Goal: Find specific fact: Find specific fact

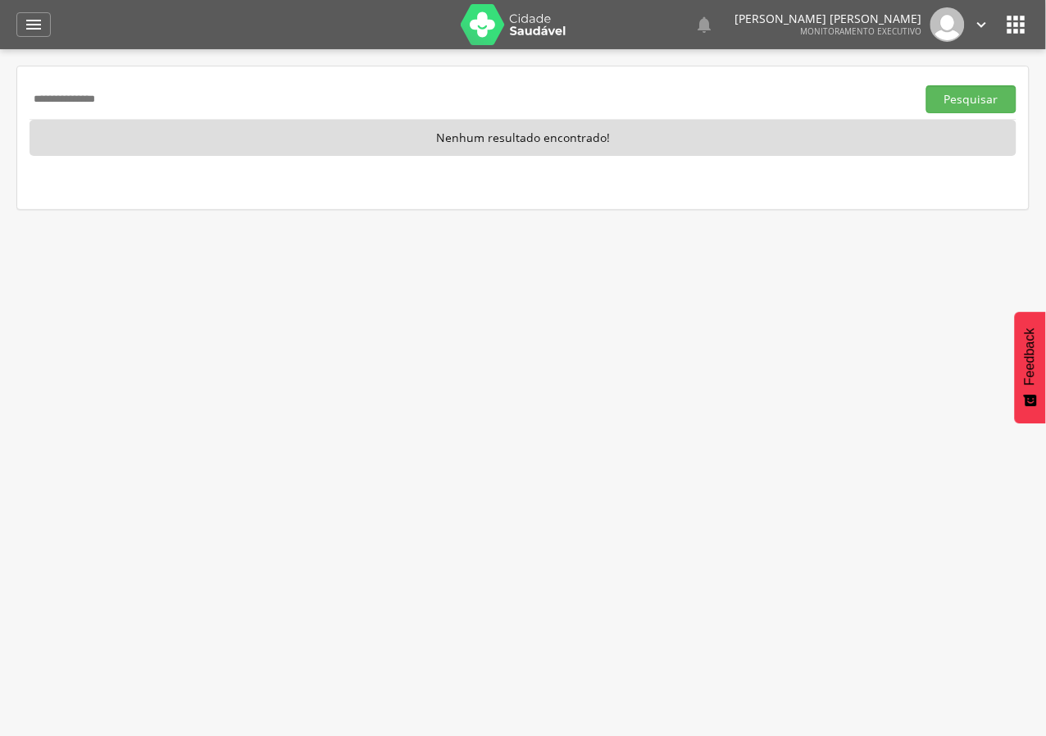
drag, startPoint x: 173, startPoint y: 93, endPoint x: 0, endPoint y: 136, distance: 178.4
click at [0, 136] on div " Supervisão  Distritos  Ubs Coordenador: - Queimadas / PB Intervalo de Tempo…" at bounding box center [523, 417] width 1046 height 736
type input "**********"
click at [927, 85] on button "Pesquisar" at bounding box center [972, 99] width 90 height 28
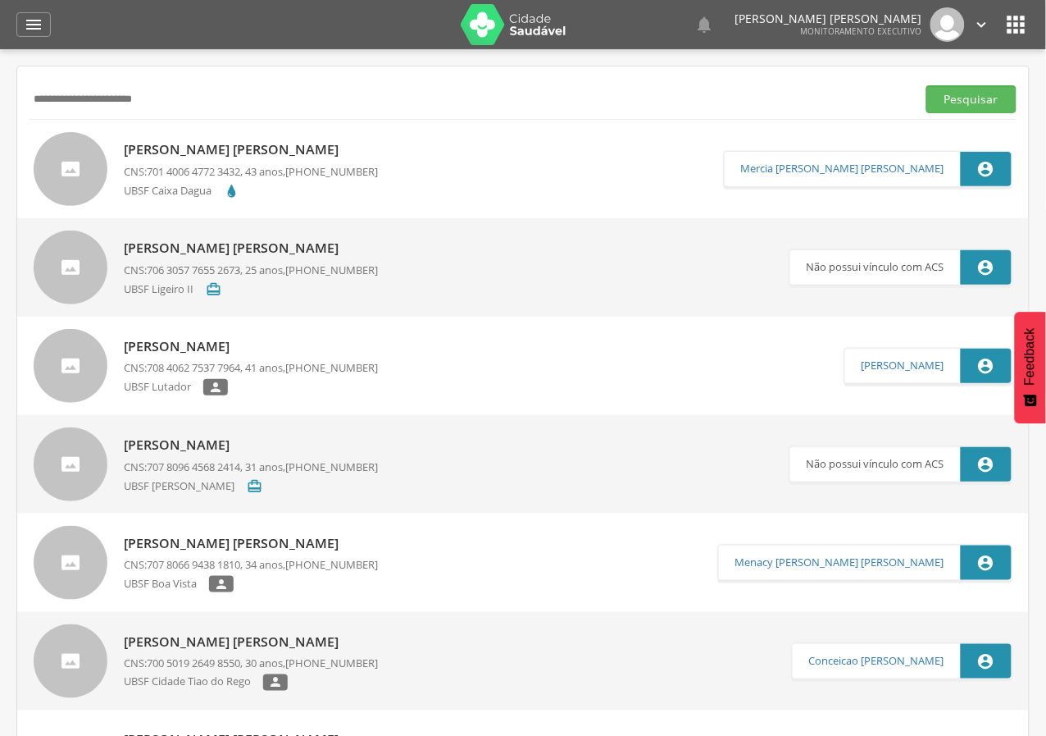
drag, startPoint x: 214, startPoint y: 92, endPoint x: 0, endPoint y: 175, distance: 229.5
click at [0, 175] on div " Supervisão  Distritos  Ubs Coordenador: - Queimadas / PB Intervalo de Tempo…" at bounding box center [523, 417] width 1046 height 736
click at [311, 126] on div "[PERSON_NAME] [PERSON_NAME] CNS: 701 4006 4772 3432 , 43 anos, [PHONE_NUMBER] U…" at bounding box center [523, 169] width 1012 height 98
click at [311, 144] on p "[PERSON_NAME] [PERSON_NAME]" at bounding box center [251, 149] width 254 height 19
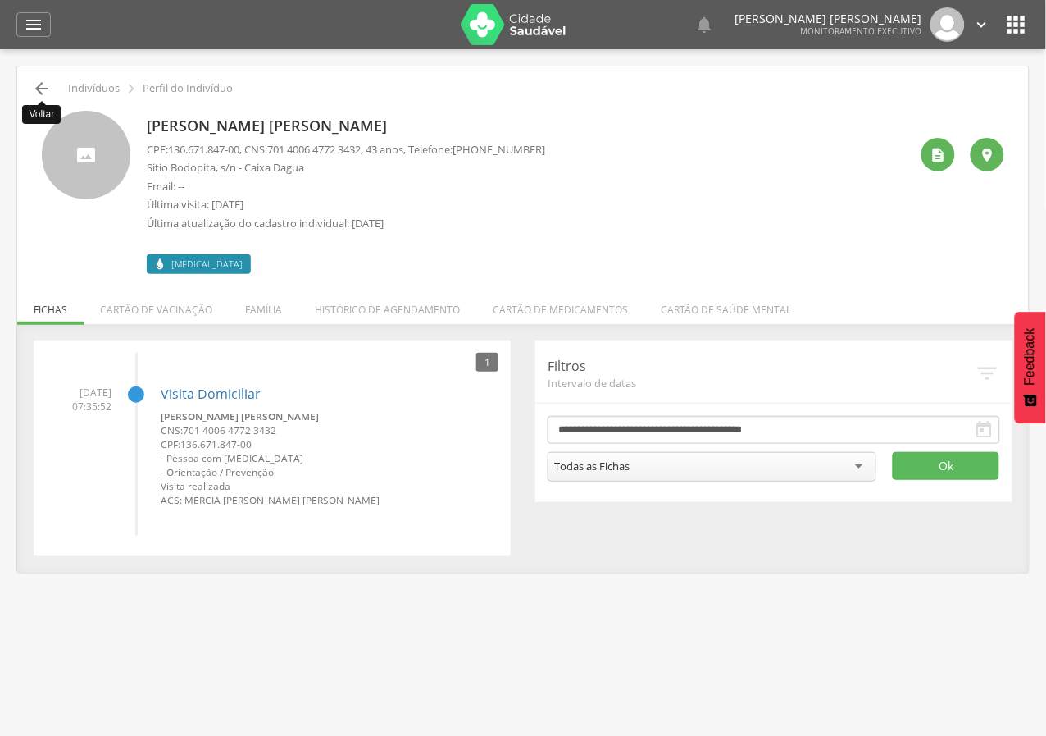
click at [37, 91] on icon "" at bounding box center [42, 89] width 20 height 20
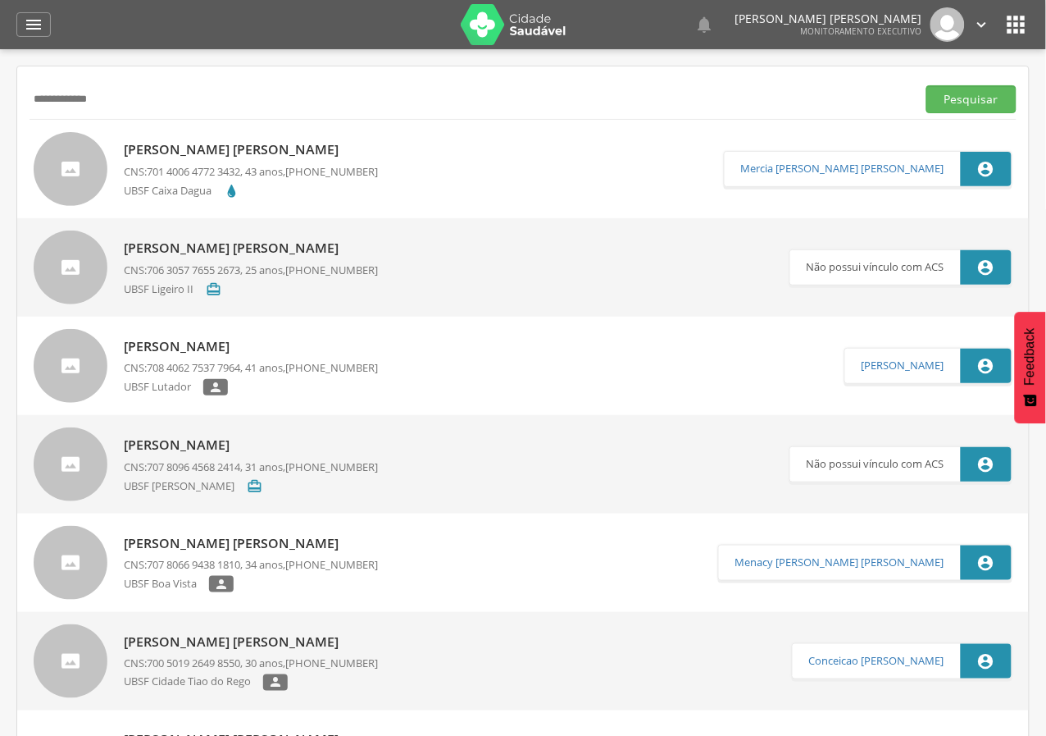
type input "**********"
click at [927, 85] on button "Pesquisar" at bounding box center [972, 99] width 90 height 28
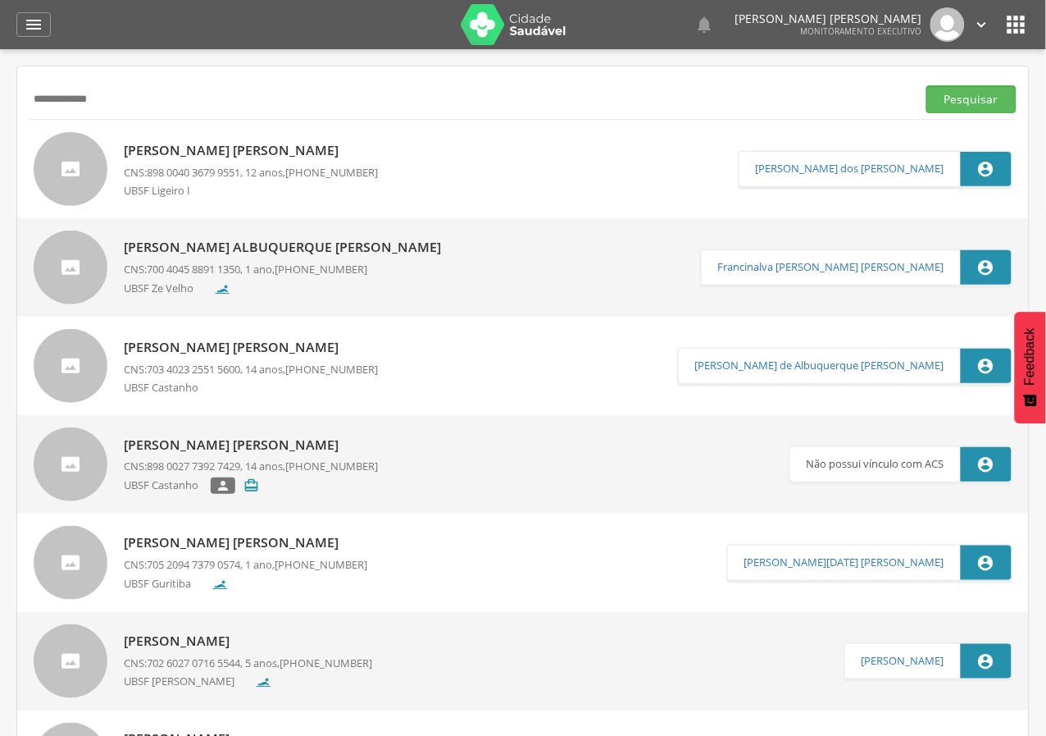
click at [269, 143] on p "[PERSON_NAME] [PERSON_NAME]" at bounding box center [251, 150] width 254 height 19
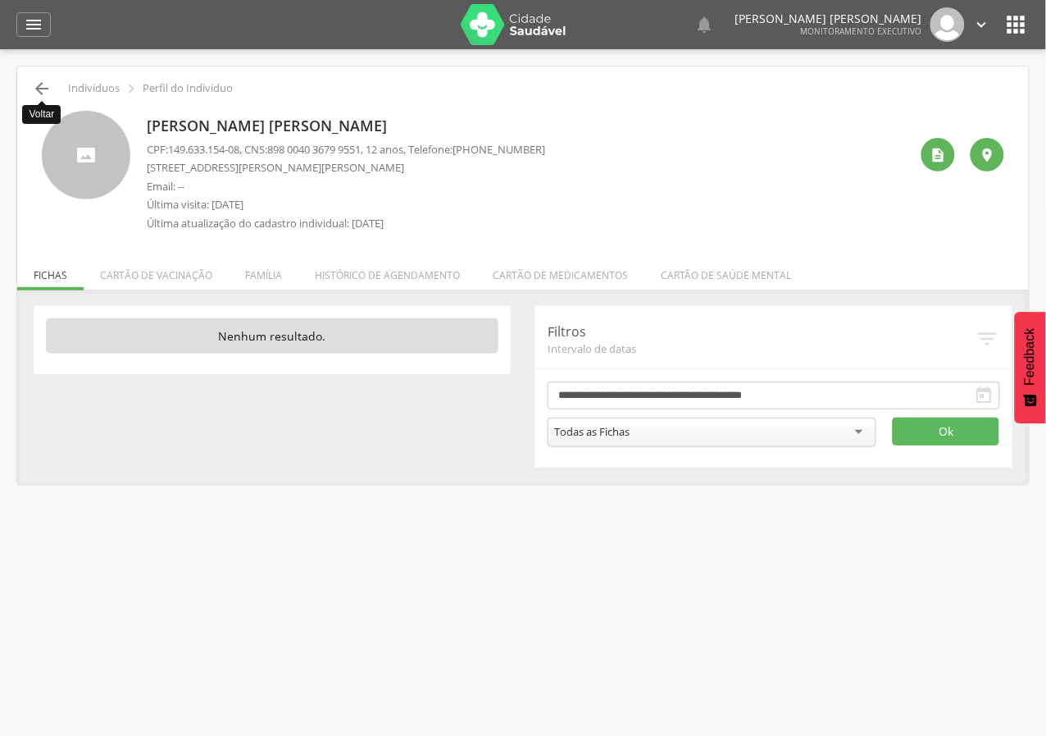
click at [39, 86] on icon "" at bounding box center [42, 89] width 20 height 20
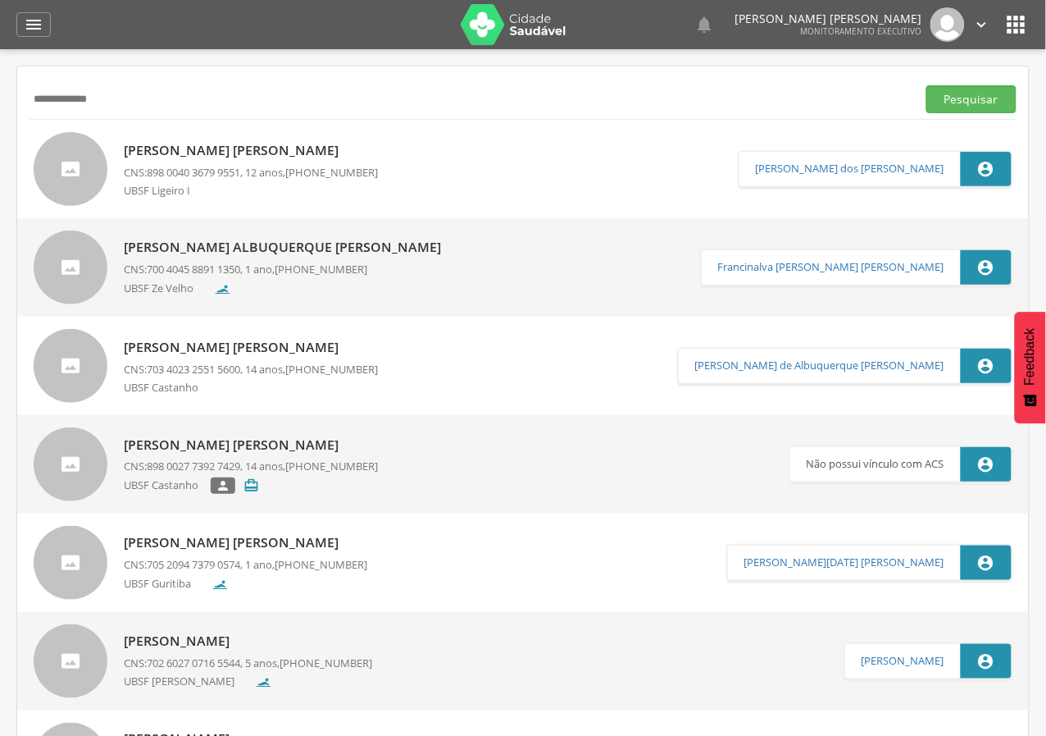
drag, startPoint x: 146, startPoint y: 108, endPoint x: 0, endPoint y: 126, distance: 147.1
click at [0, 126] on div " Supervisão  Distritos  Ubs Coordenador: - Queimadas / PB Intervalo de Tempo…" at bounding box center [523, 417] width 1046 height 736
type input "**********"
click at [927, 85] on button "Pesquisar" at bounding box center [972, 99] width 90 height 28
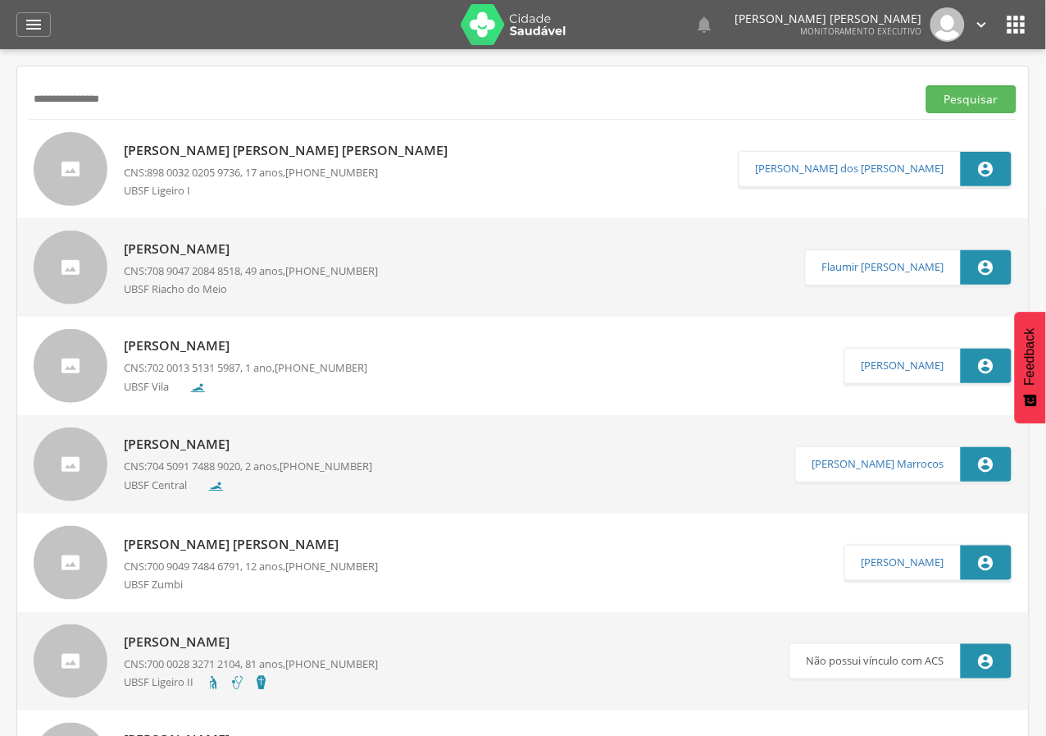
click at [335, 148] on p "[PERSON_NAME] [PERSON_NAME] [PERSON_NAME]" at bounding box center [290, 150] width 332 height 19
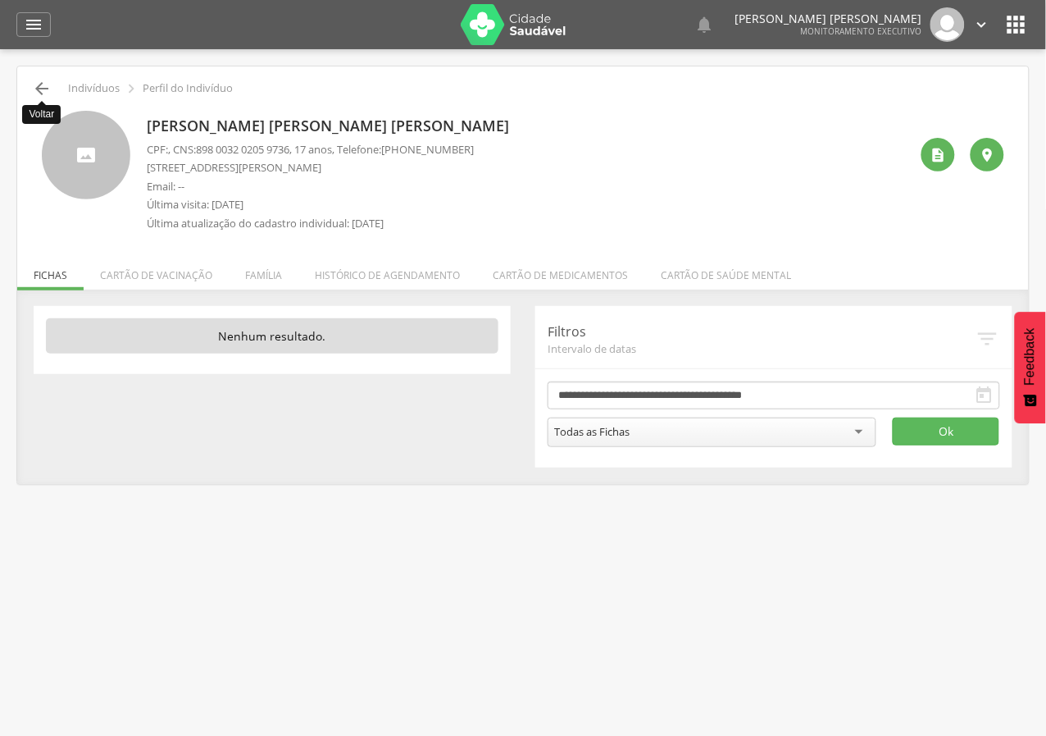
click at [33, 86] on icon "" at bounding box center [42, 89] width 20 height 20
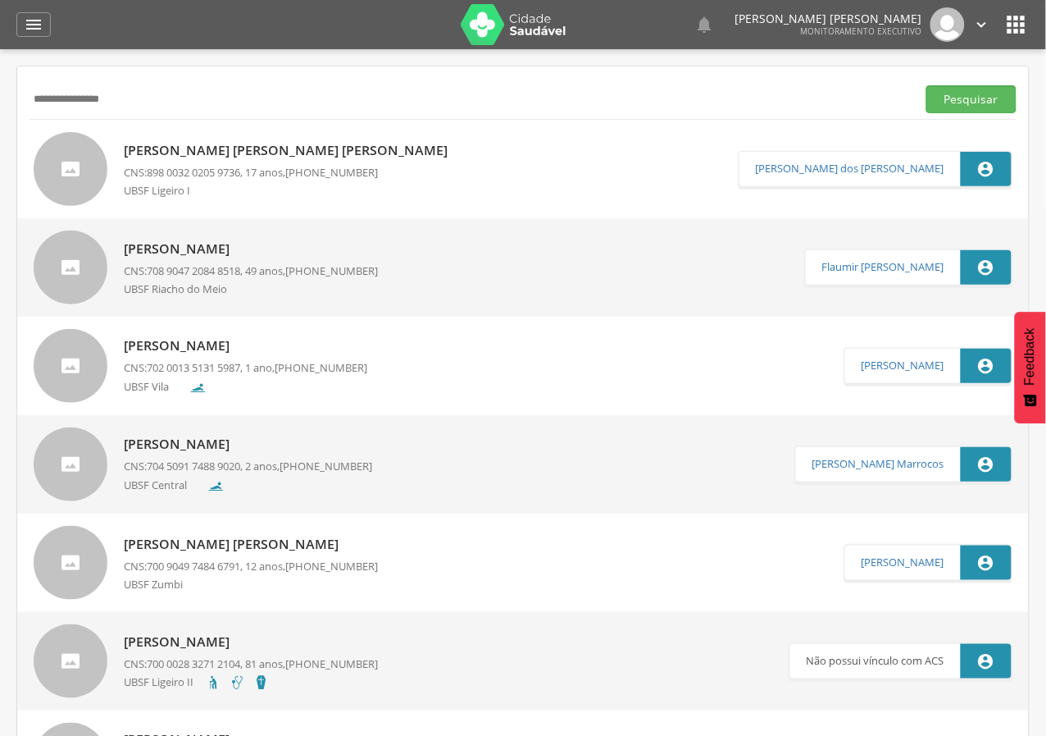
drag, startPoint x: 162, startPoint y: 98, endPoint x: 0, endPoint y: 173, distance: 178.3
click at [0, 173] on div " Supervisão  Distritos  Ubs Coordenador: - Queimadas / PB Intervalo de Tempo…" at bounding box center [523, 417] width 1046 height 736
type input "**********"
click at [927, 85] on button "Pesquisar" at bounding box center [972, 99] width 90 height 28
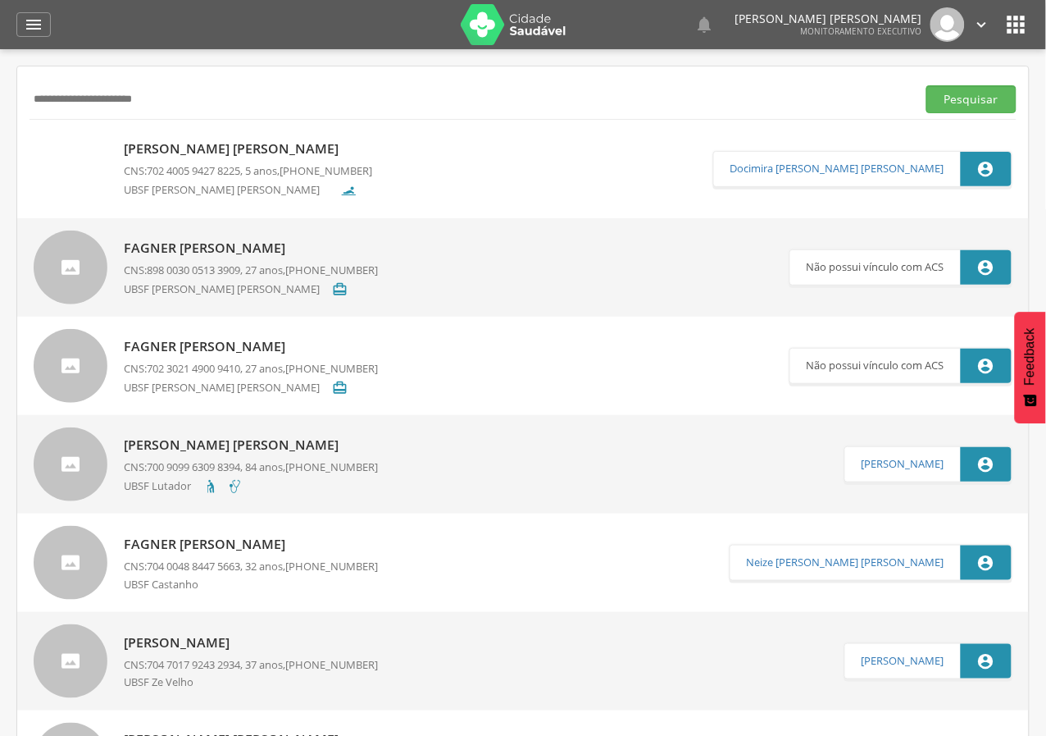
click at [199, 134] on div "[PERSON_NAME] [PERSON_NAME] CNS: 702 4005 9427 8225 , 5 anos, [PHONE_NUMBER] UB…" at bounding box center [248, 168] width 248 height 68
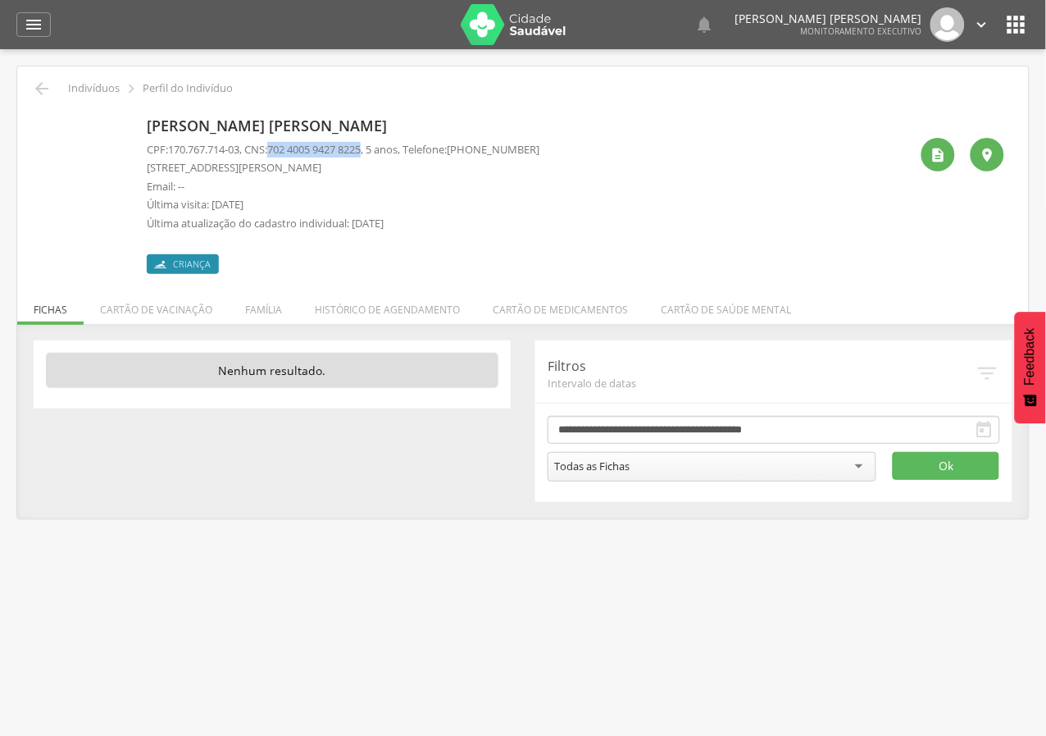
drag, startPoint x: 277, startPoint y: 148, endPoint x: 377, endPoint y: 148, distance: 100.0
click at [377, 148] on p "CPF: 170.767.714-03 , CNS: [PHONE_NUMBER] , 5 anos, Telefone: [PHONE_NUMBER]" at bounding box center [343, 150] width 393 height 16
copy span "702 4005 9427 8225"
click at [42, 79] on icon "" at bounding box center [42, 89] width 20 height 20
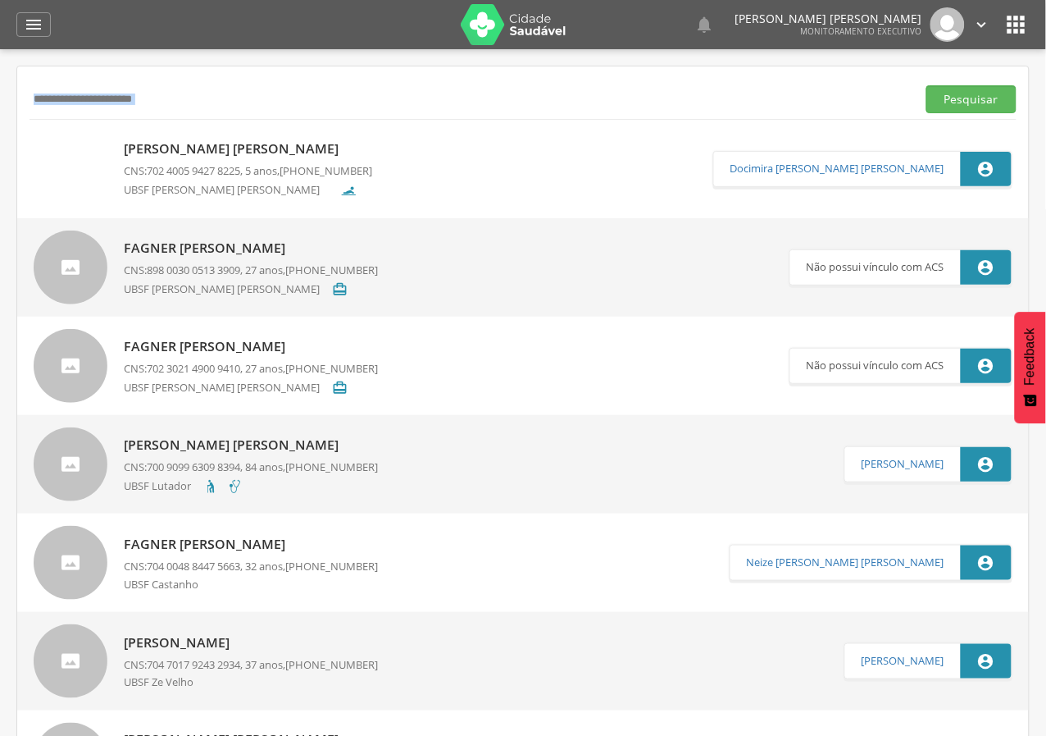
drag, startPoint x: 228, startPoint y: 84, endPoint x: 0, endPoint y: 135, distance: 233.7
click at [0, 135] on div " Supervisão  Distritos  Ubs Coordenador: - Queimadas / PB Intervalo de Tempo…" at bounding box center [523, 417] width 1046 height 736
